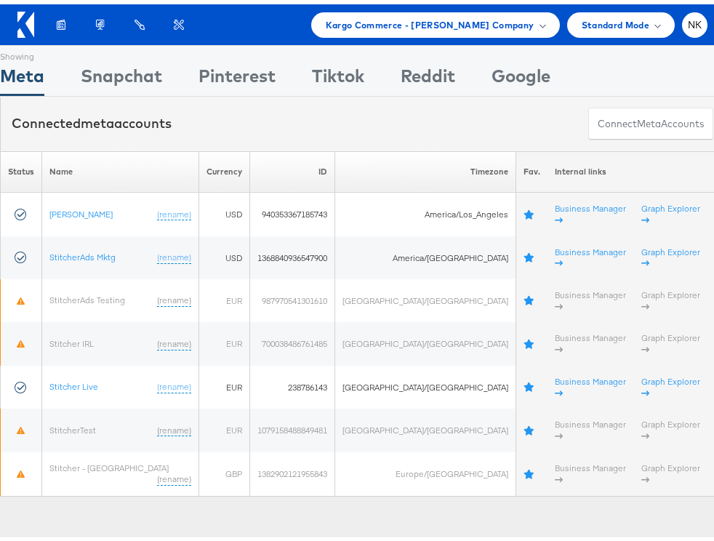
click at [23, 7] on div at bounding box center [29, 20] width 24 height 33
click at [25, 20] on icon at bounding box center [25, 20] width 17 height 26
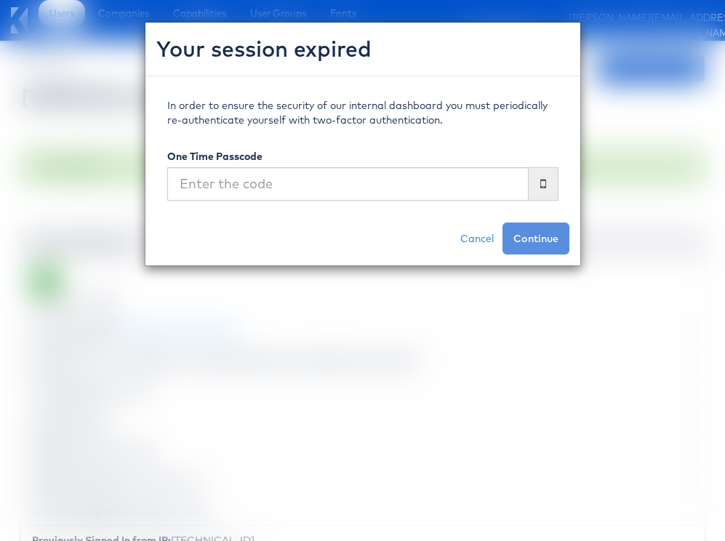
scroll to position [152, 0]
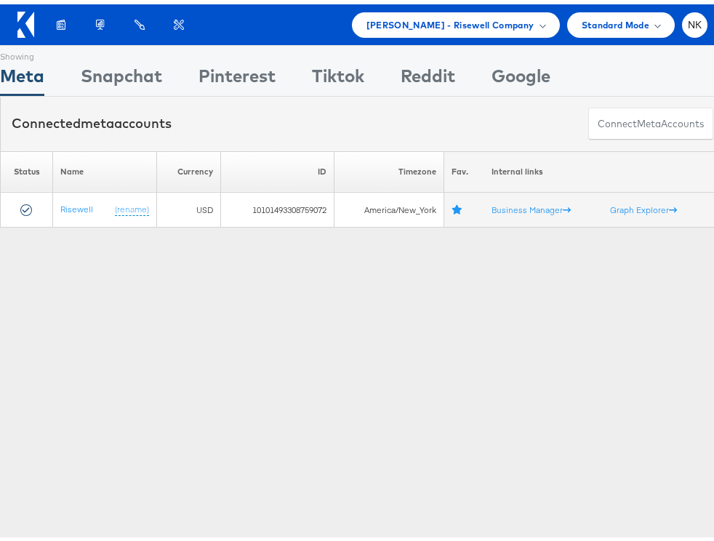
click at [24, 23] on icon at bounding box center [25, 20] width 17 height 26
